Goal: Find specific page/section: Find specific page/section

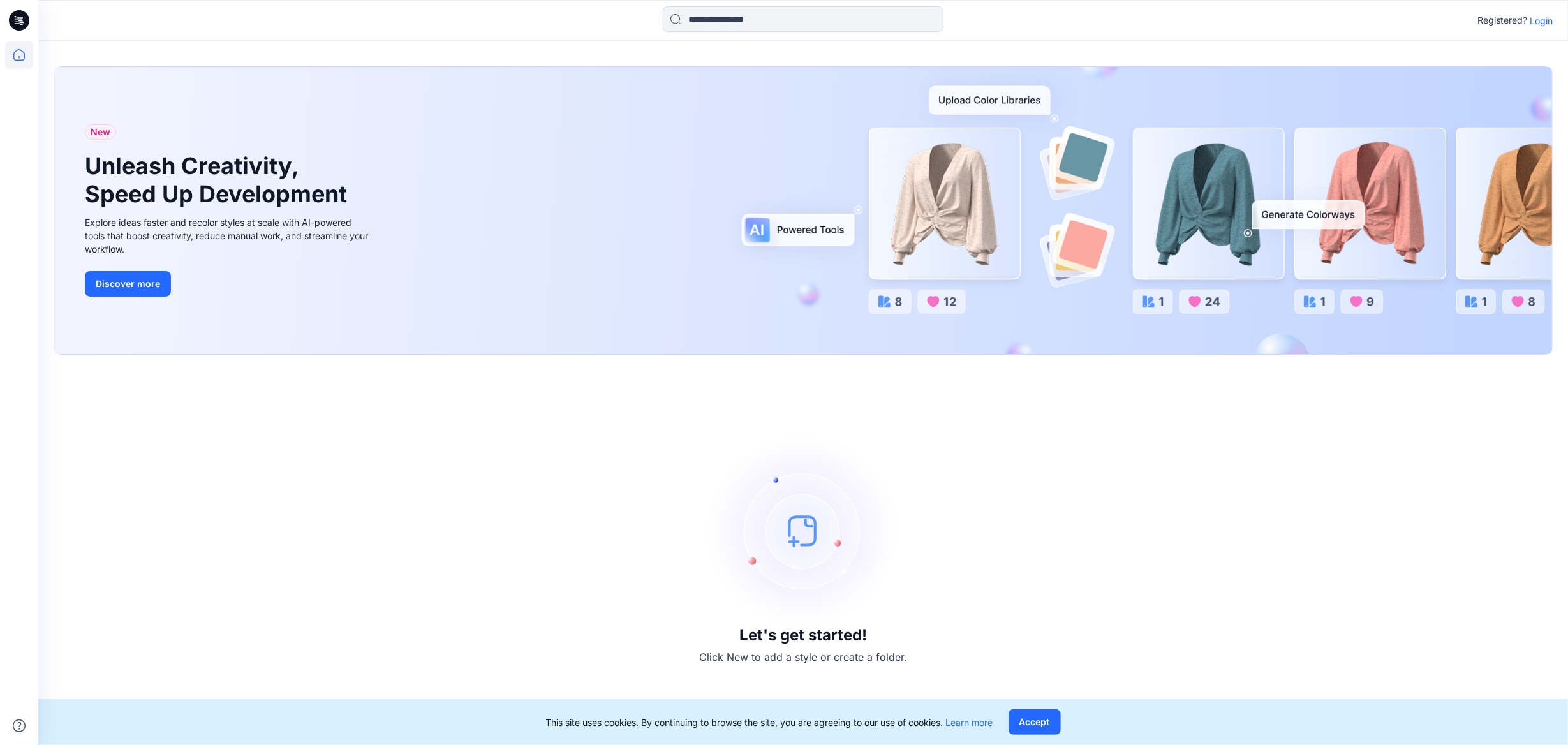
click at [1544, 24] on p "Login" at bounding box center [1541, 21] width 23 height 14
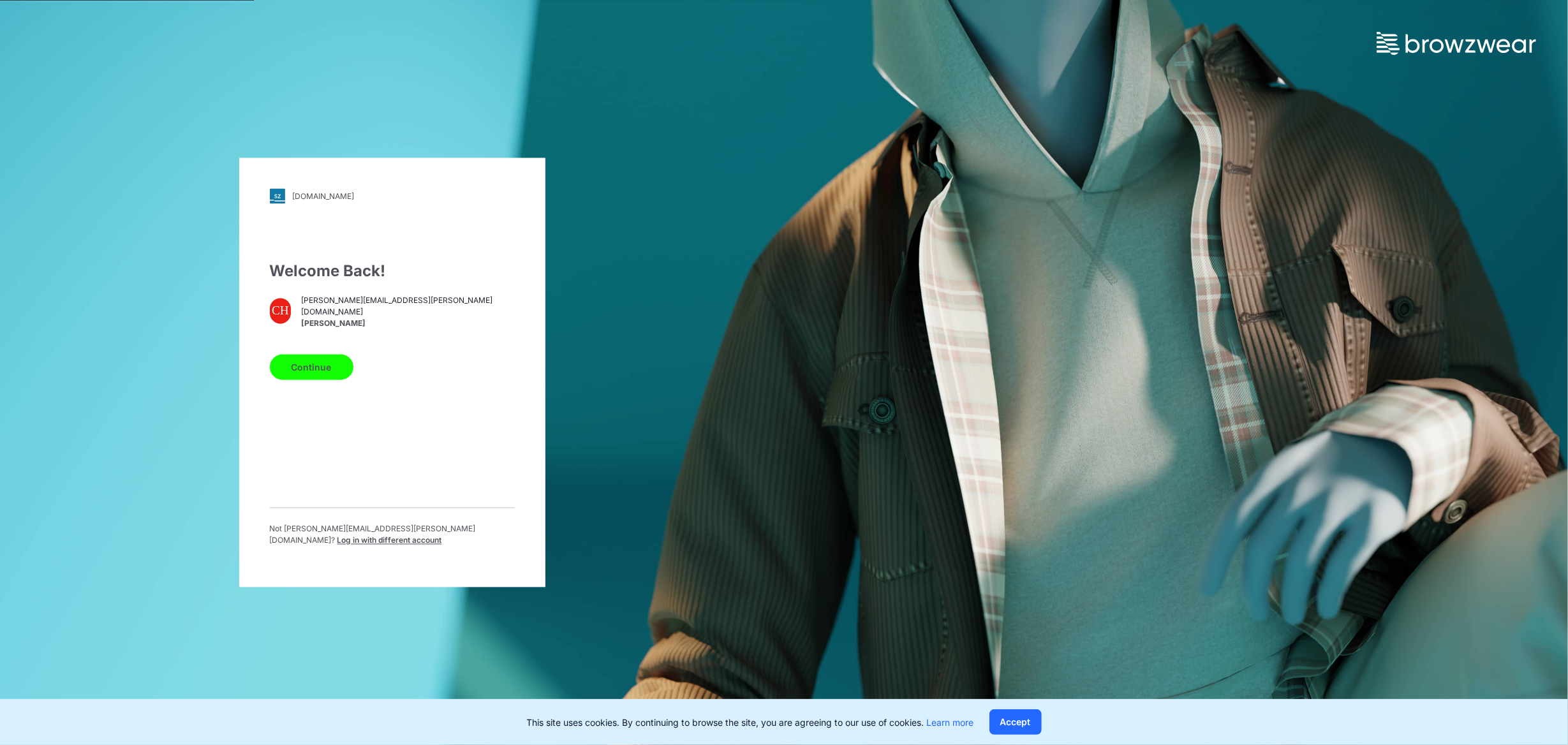
click at [331, 371] on button "Continue" at bounding box center [312, 368] width 84 height 26
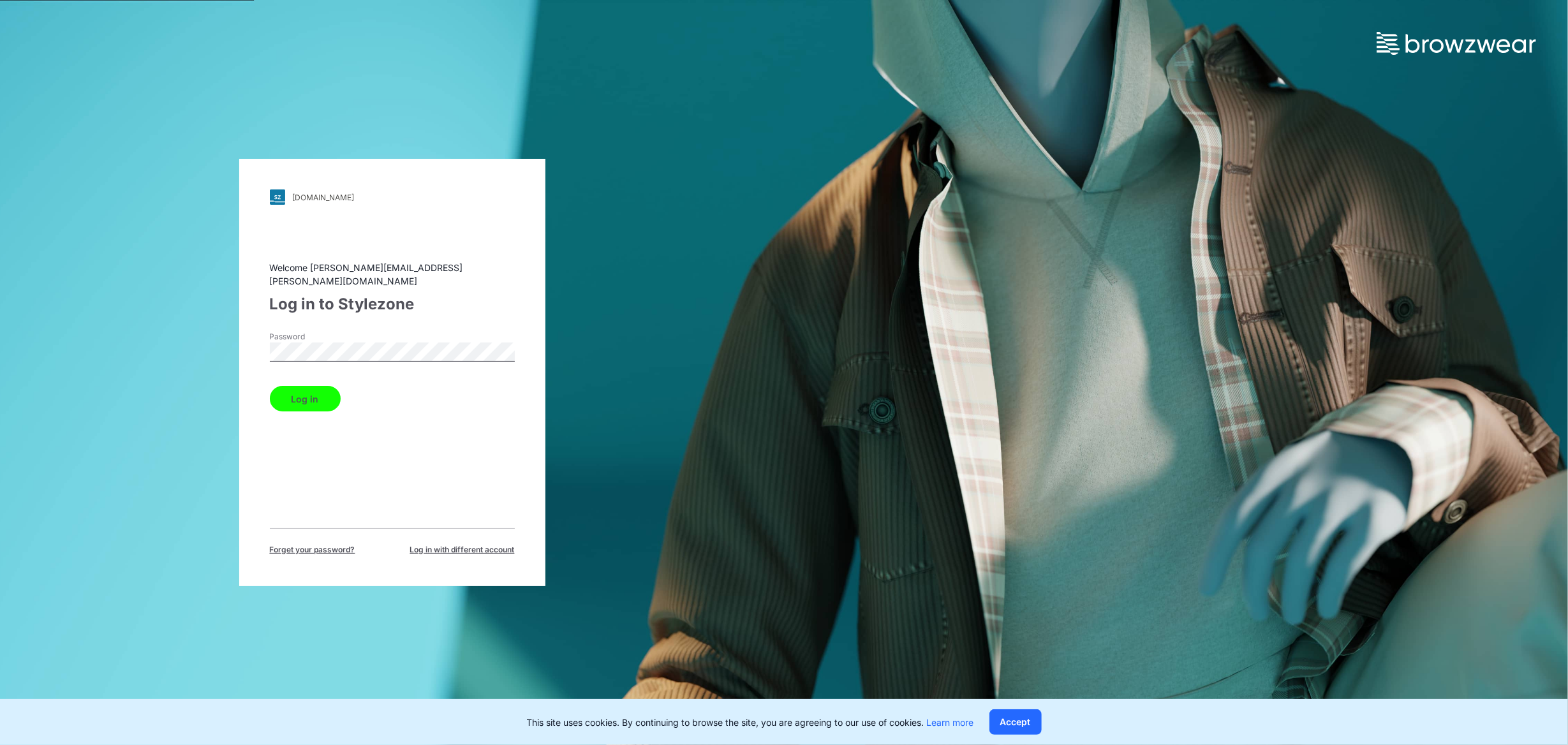
click at [297, 395] on button "Log in" at bounding box center [306, 399] width 71 height 26
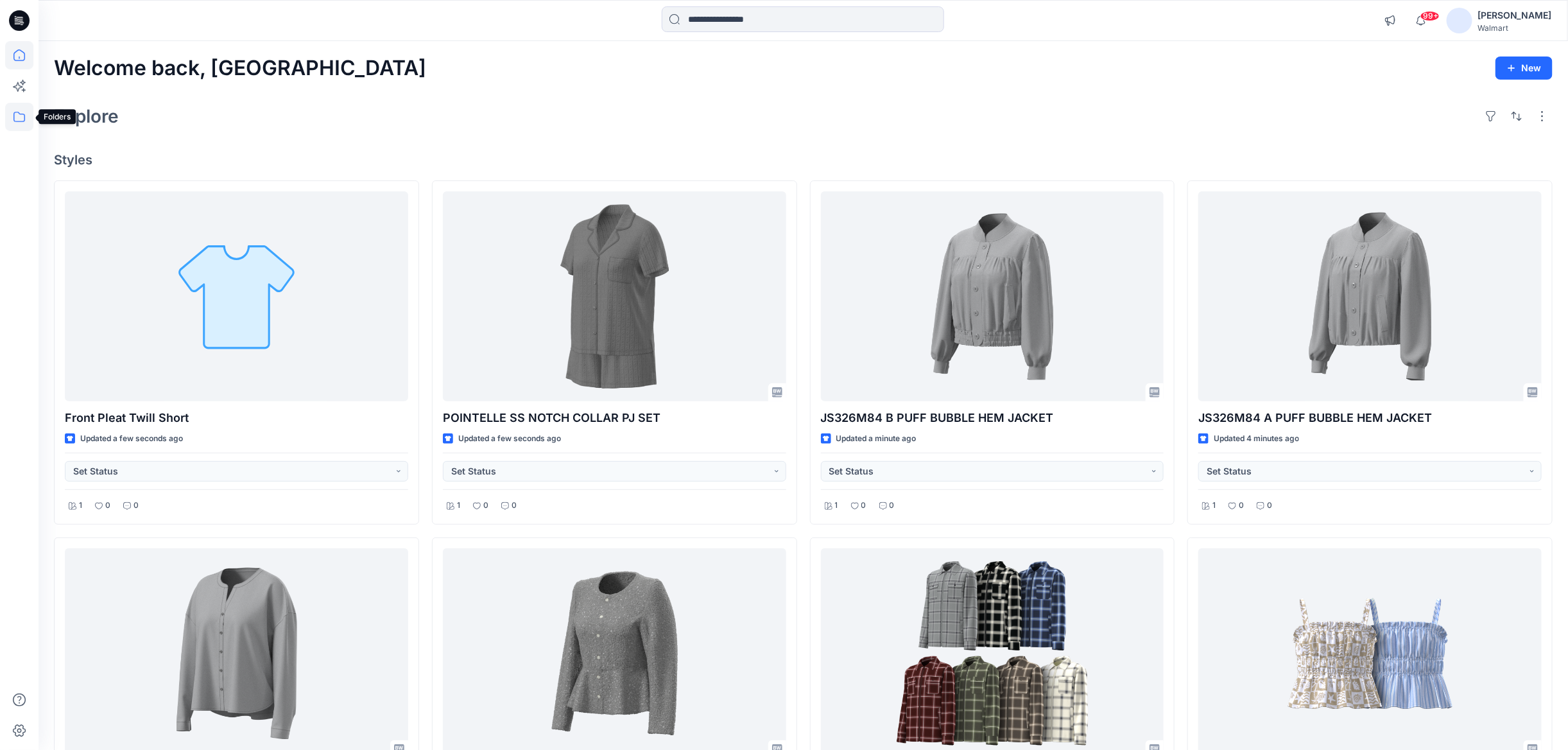
click at [15, 122] on icon at bounding box center [19, 116] width 29 height 29
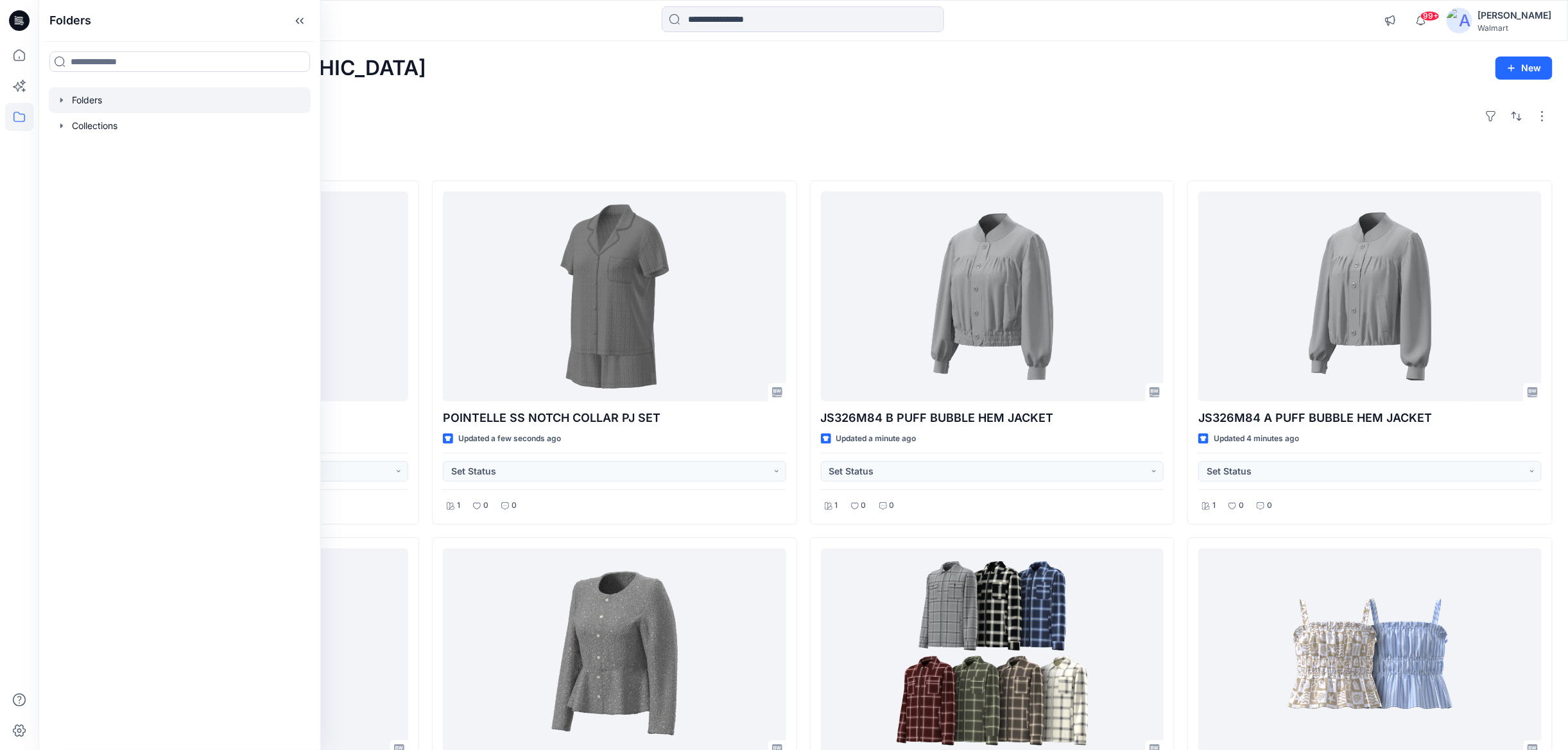
click at [57, 97] on icon "button" at bounding box center [62, 100] width 10 height 10
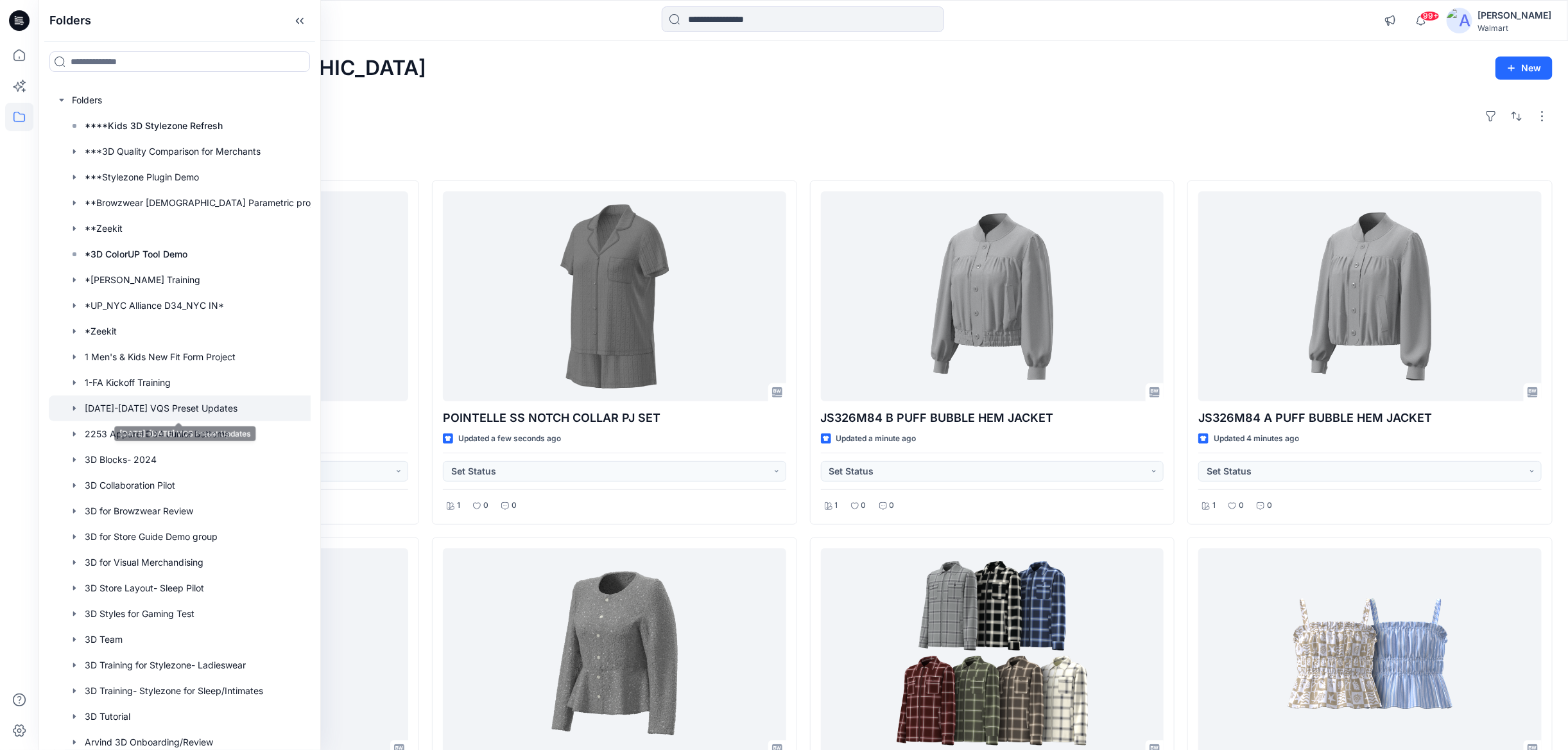
click at [146, 404] on div at bounding box center [191, 408] width 285 height 26
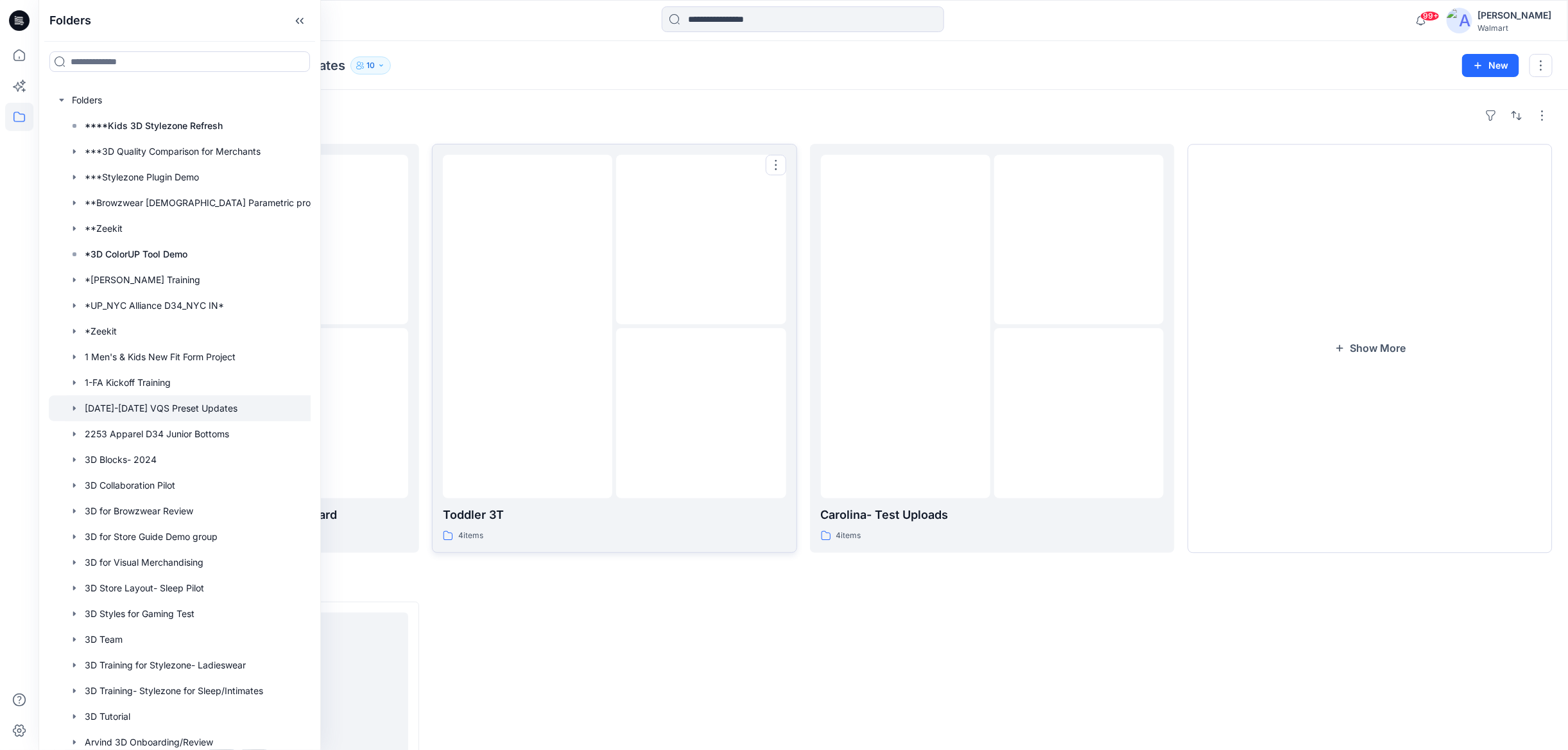
click at [701, 240] on img at bounding box center [701, 240] width 0 height 0
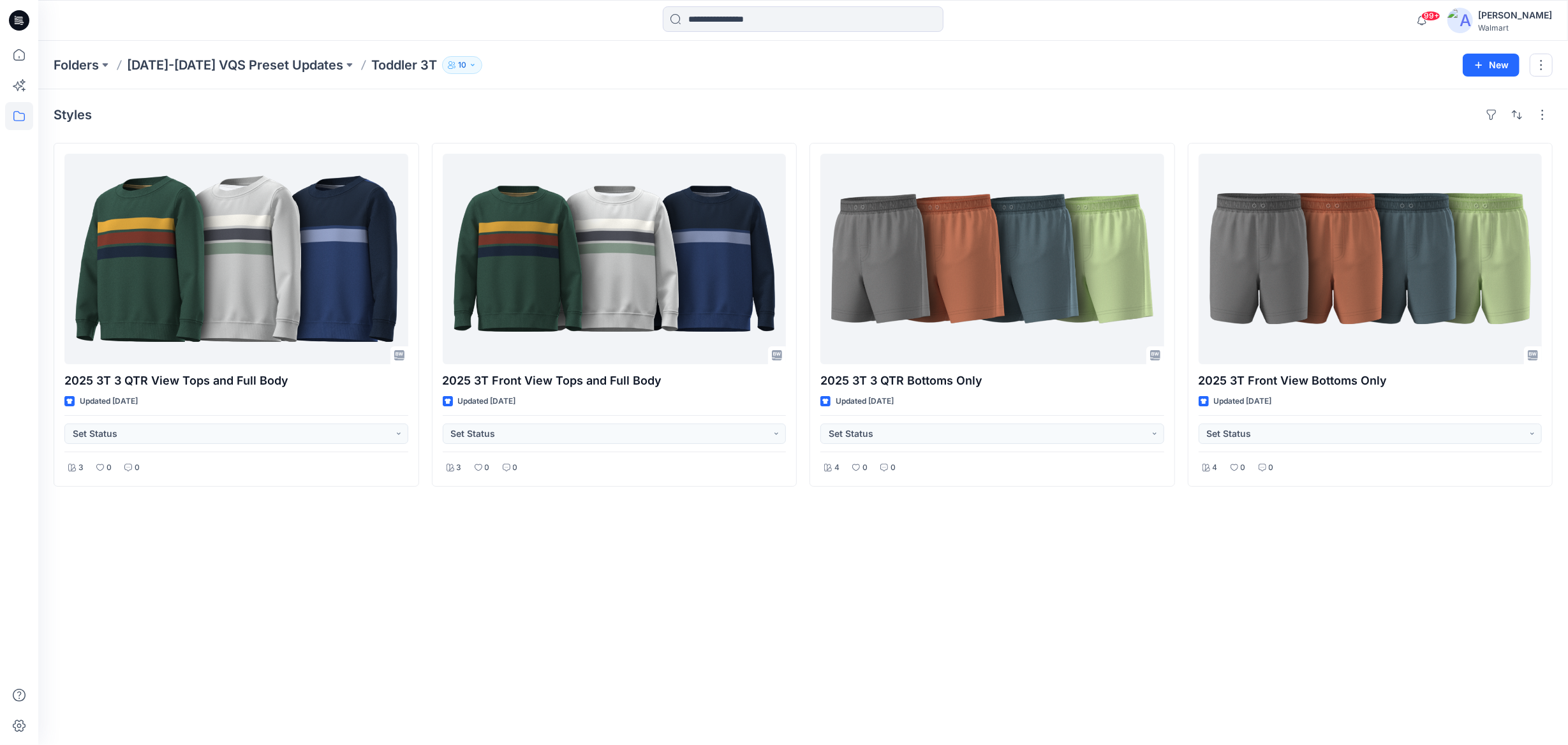
drag, startPoint x: 6, startPoint y: 77, endPoint x: 599, endPoint y: 21, distance: 595.6
click at [599, 21] on div at bounding box center [803, 20] width 765 height 28
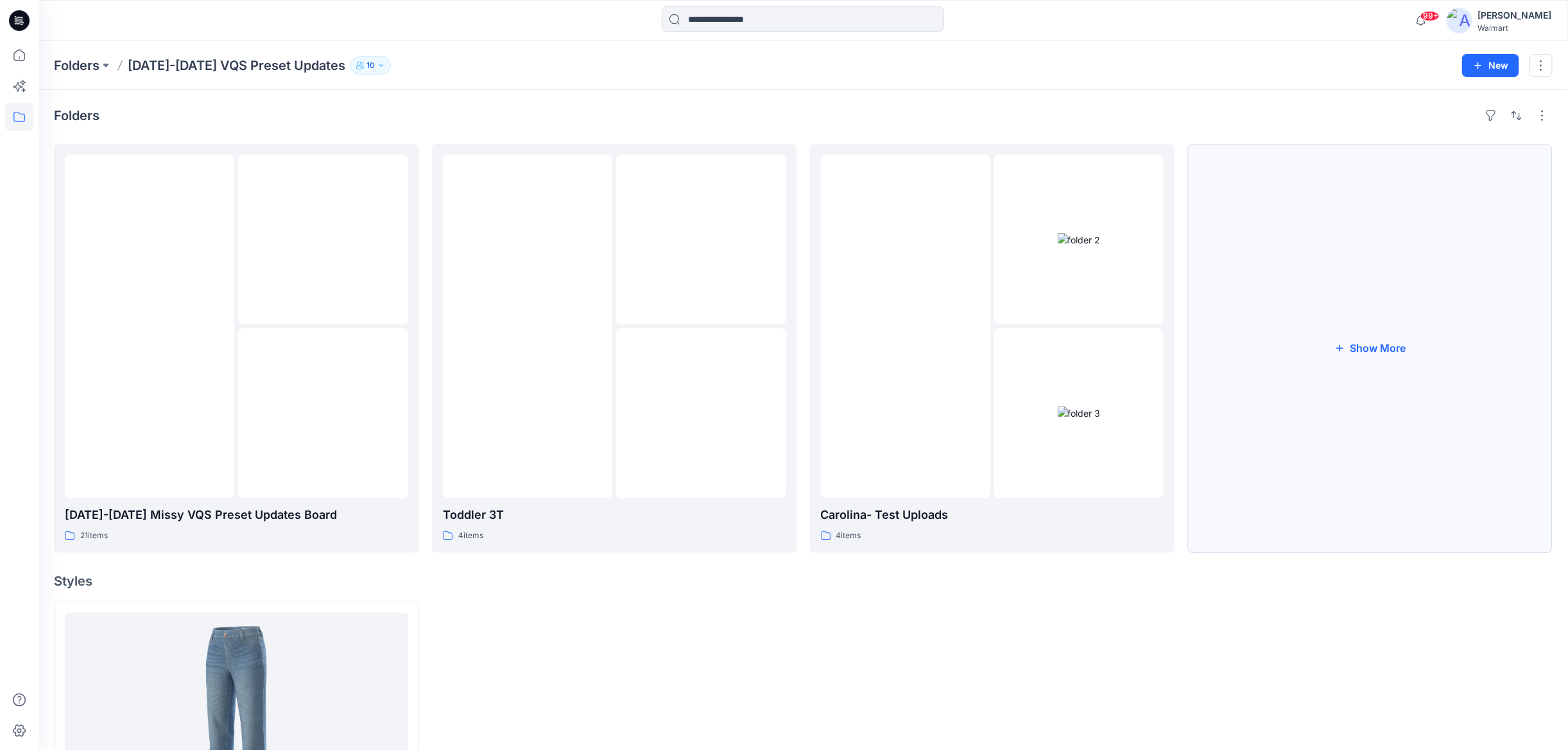
click at [1365, 349] on button "Show More" at bounding box center [1370, 348] width 365 height 409
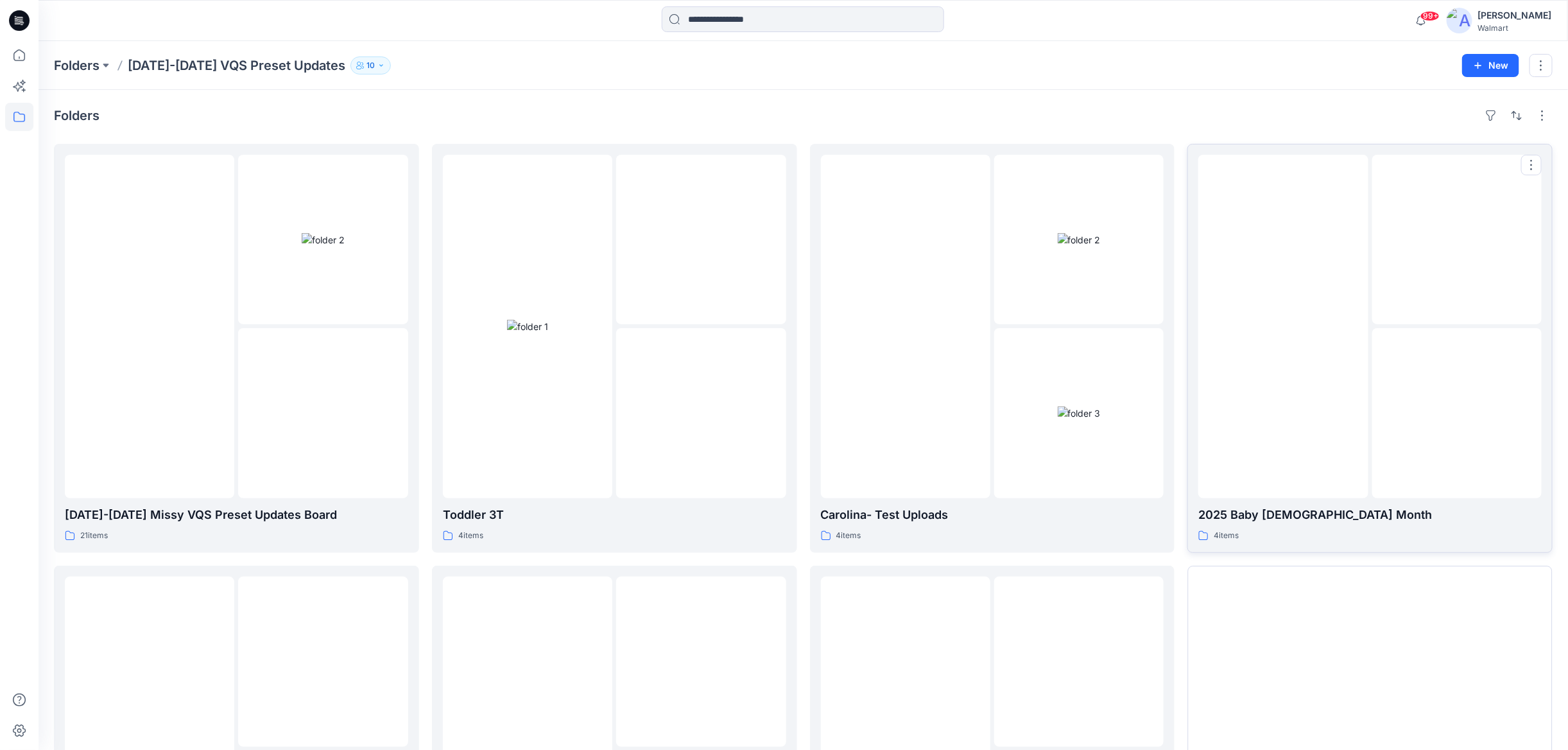
click at [1282, 511] on p "2025 Baby [DEMOGRAPHIC_DATA] Month" at bounding box center [1370, 514] width 343 height 18
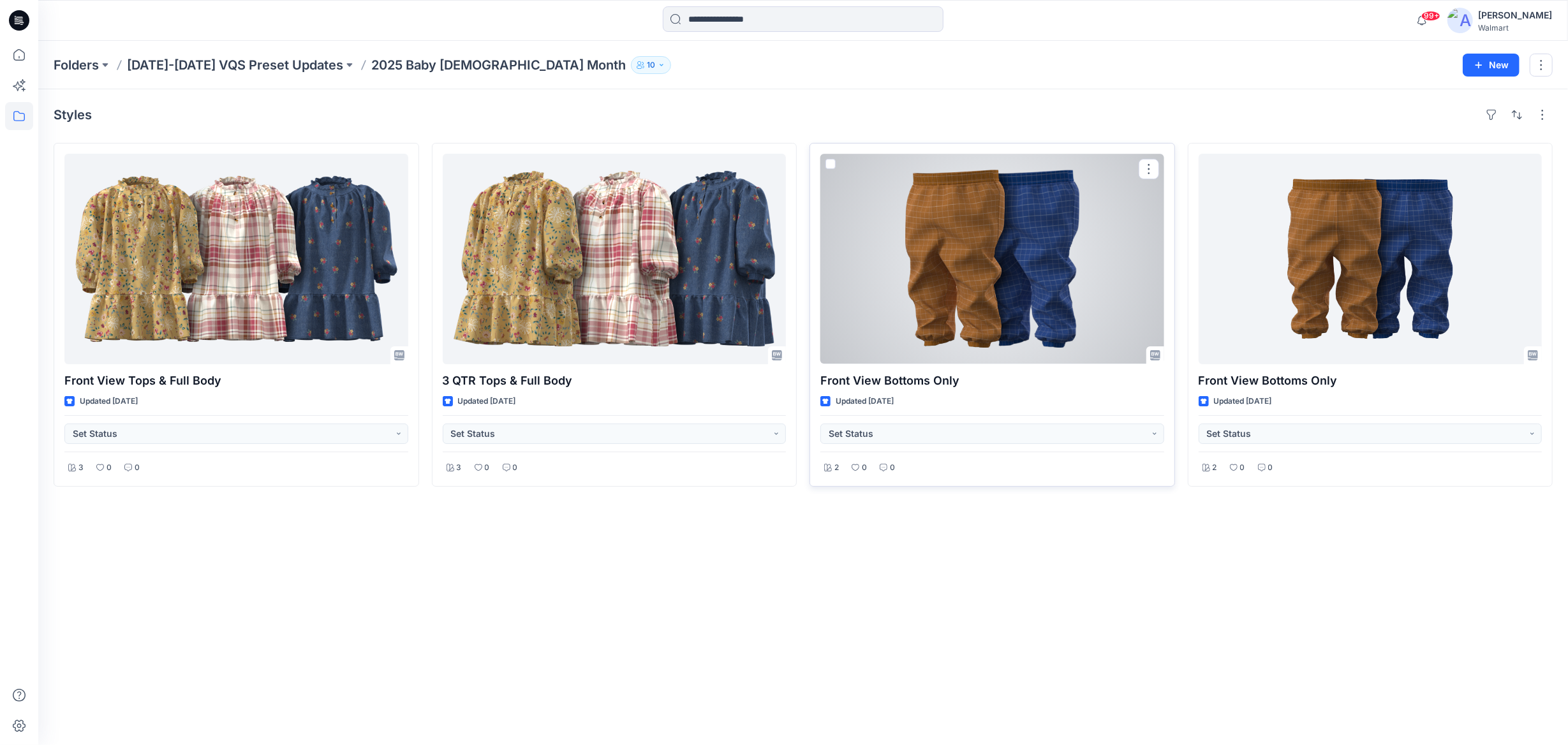
click at [987, 275] on div at bounding box center [992, 259] width 344 height 211
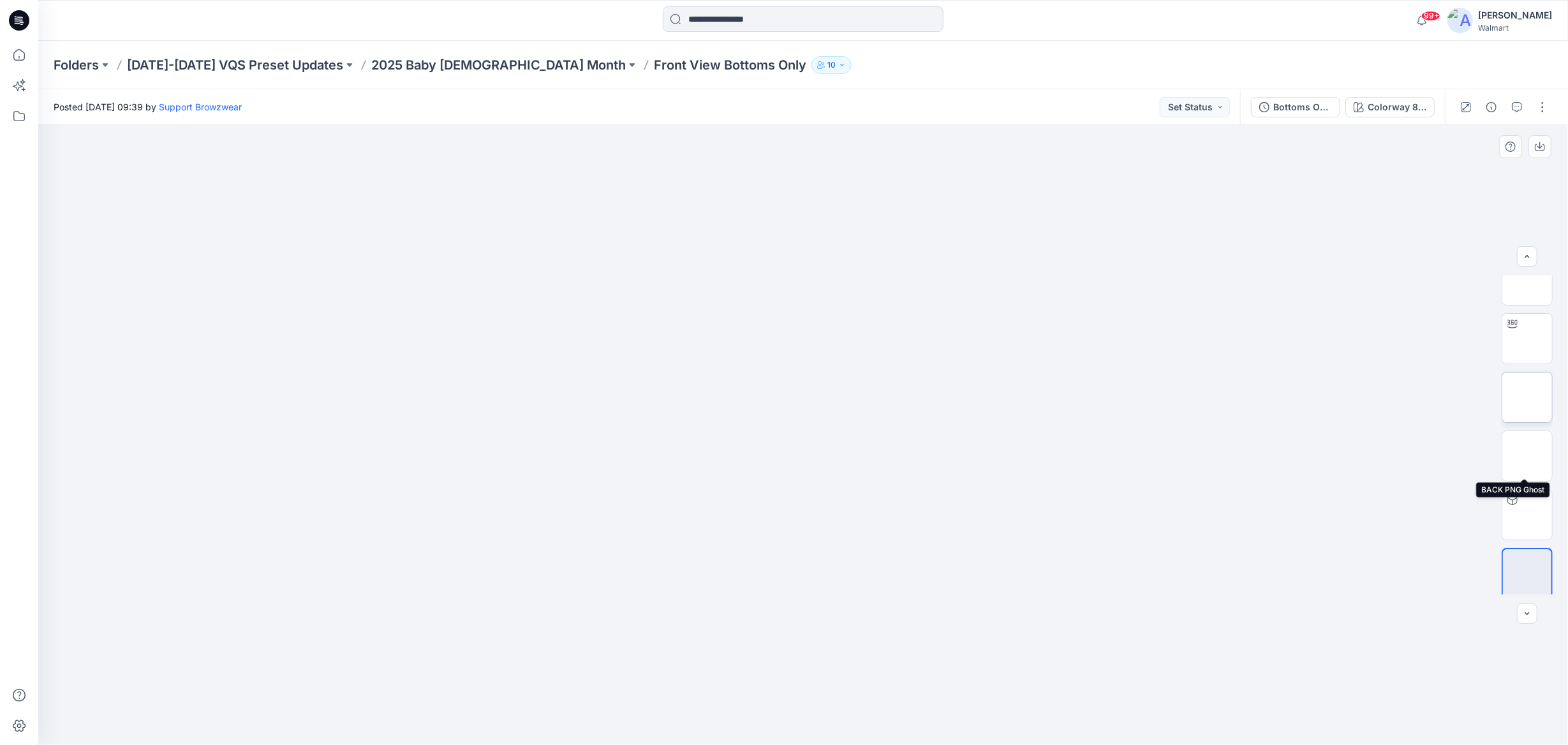
scroll to position [25, 0]
